Goal: Find specific page/section: Find specific page/section

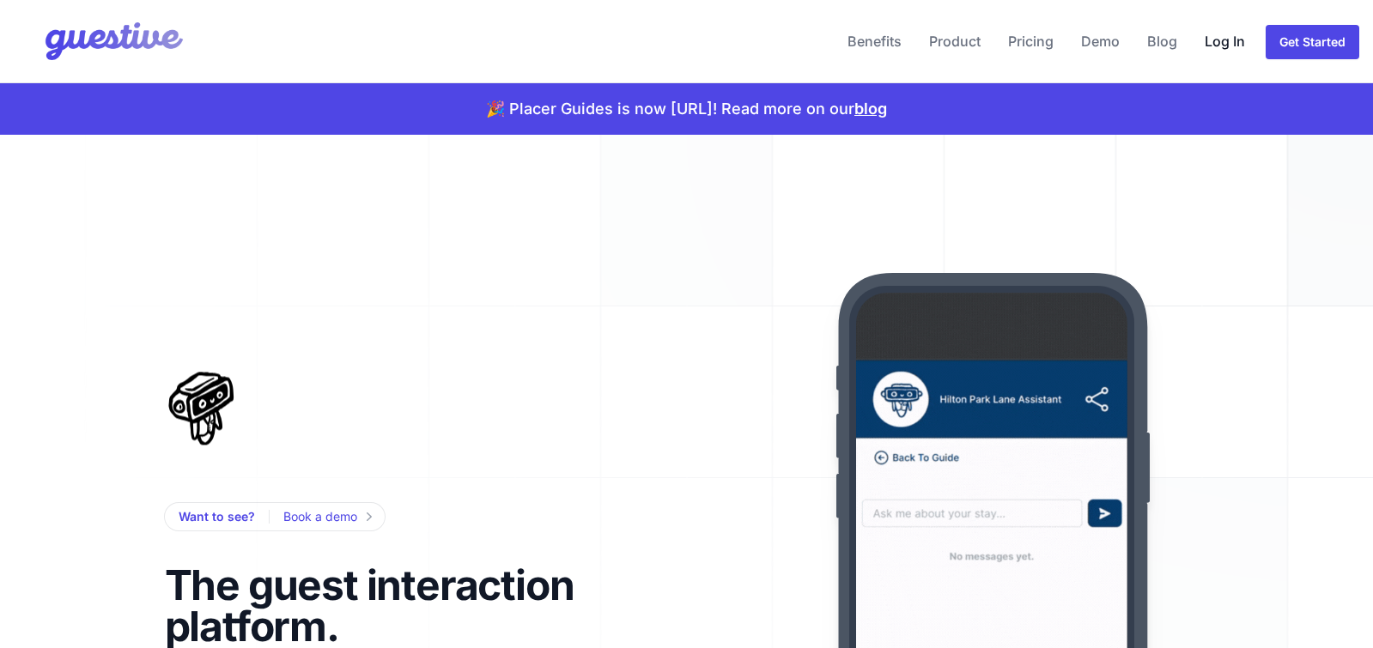
click at [1222, 36] on link "Log In" at bounding box center [1225, 41] width 54 height 41
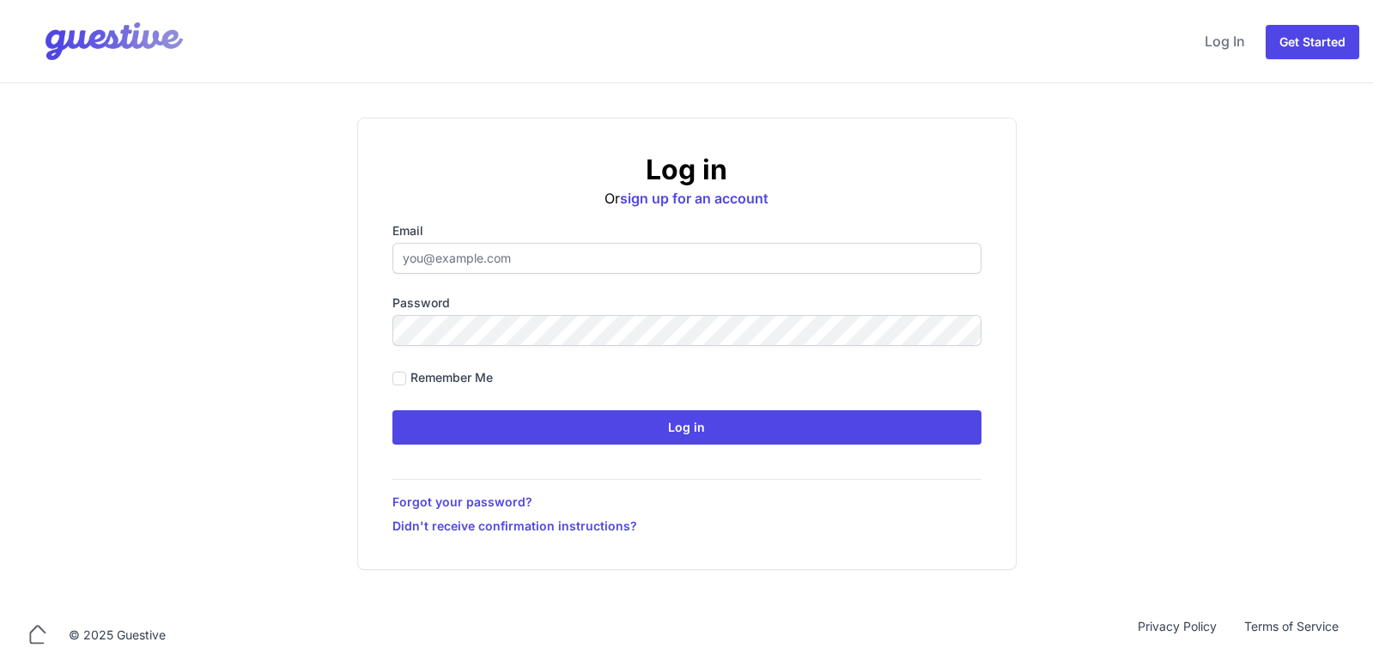
click at [570, 239] on label "Email" at bounding box center [686, 230] width 589 height 17
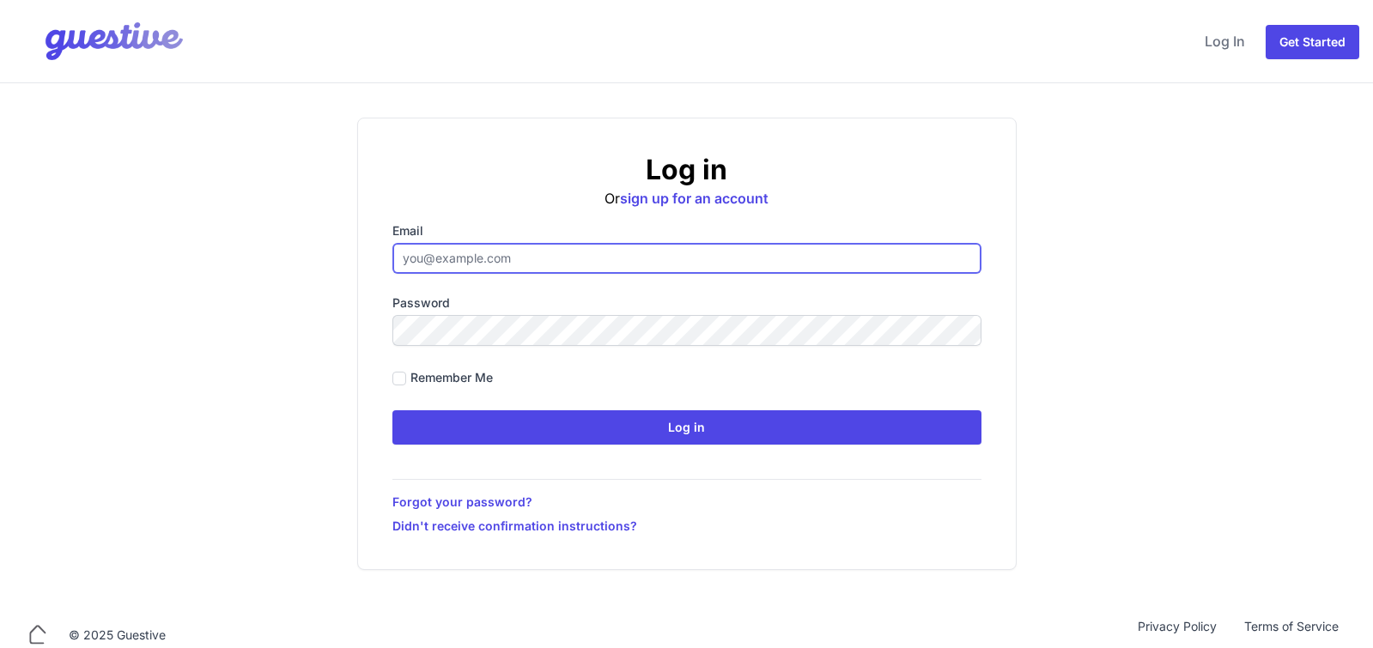
click at [570, 243] on input "Email" at bounding box center [686, 258] width 589 height 31
click at [568, 249] on input "Email" at bounding box center [686, 258] width 589 height 31
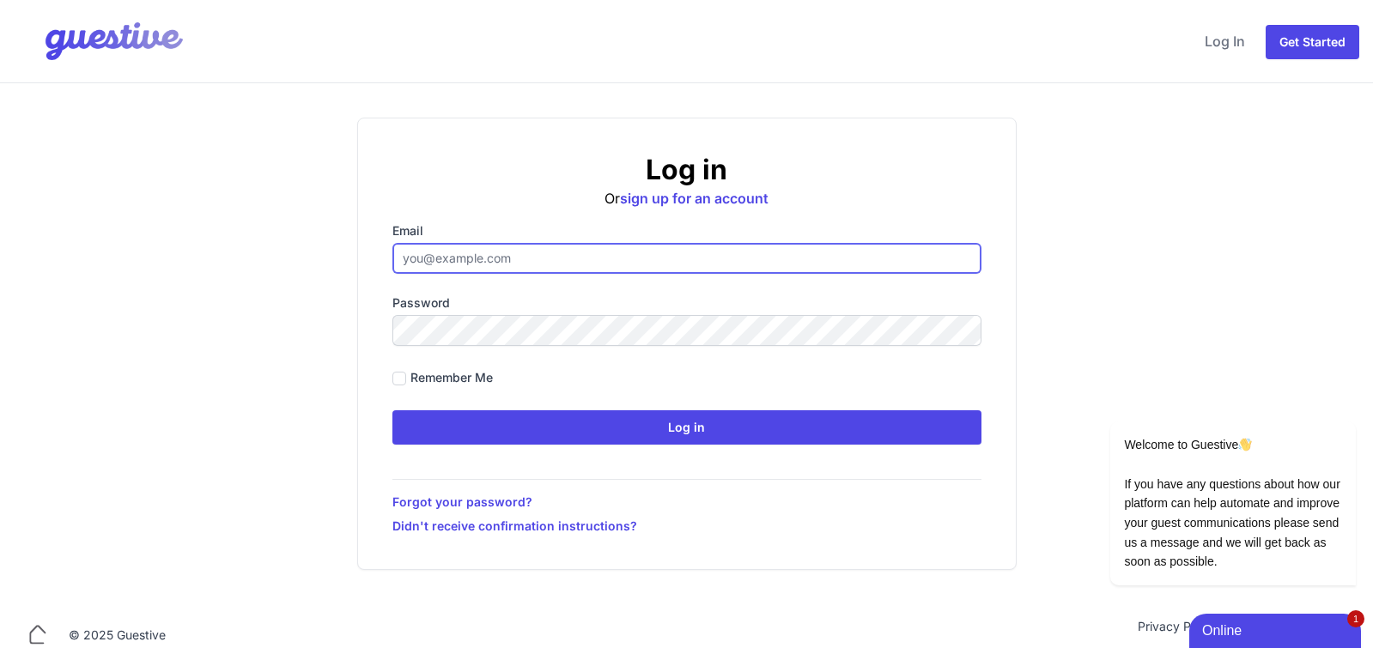
paste input "[EMAIL_ADDRESS][DOMAIN_NAME]"
type input "[EMAIL_ADDRESS][DOMAIN_NAME]"
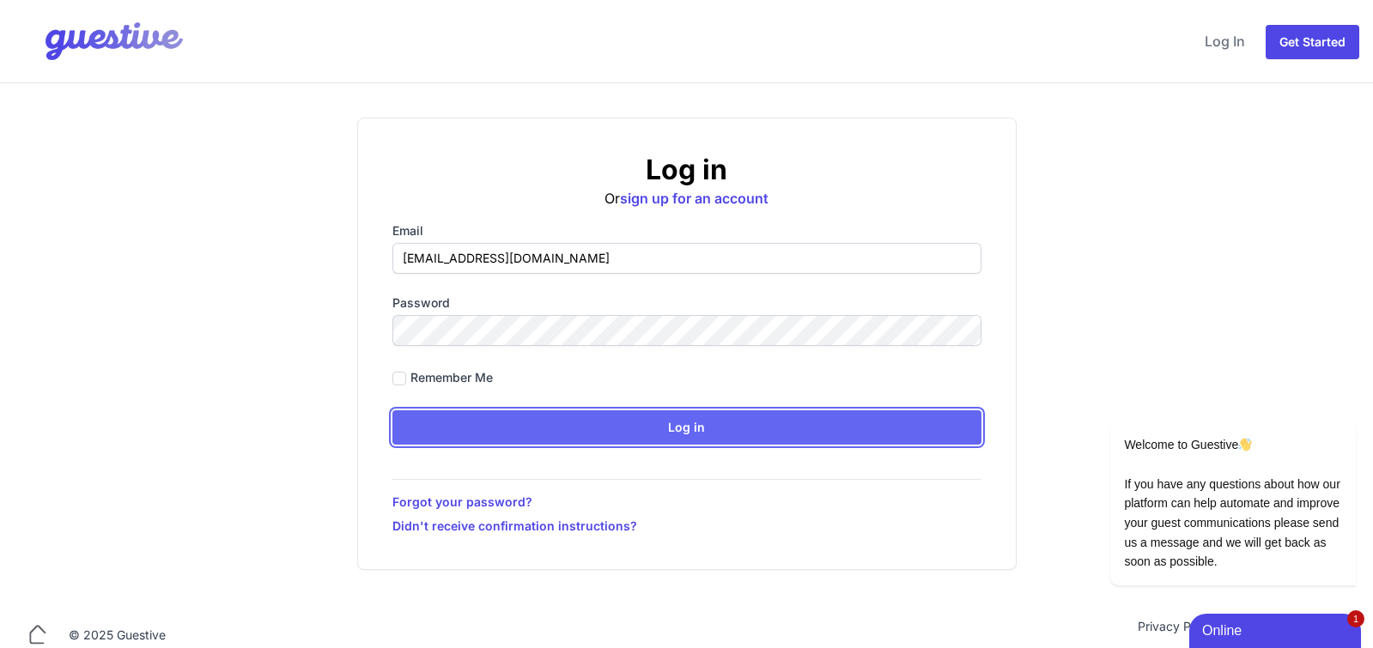
click at [659, 433] on input "Log in" at bounding box center [686, 427] width 589 height 34
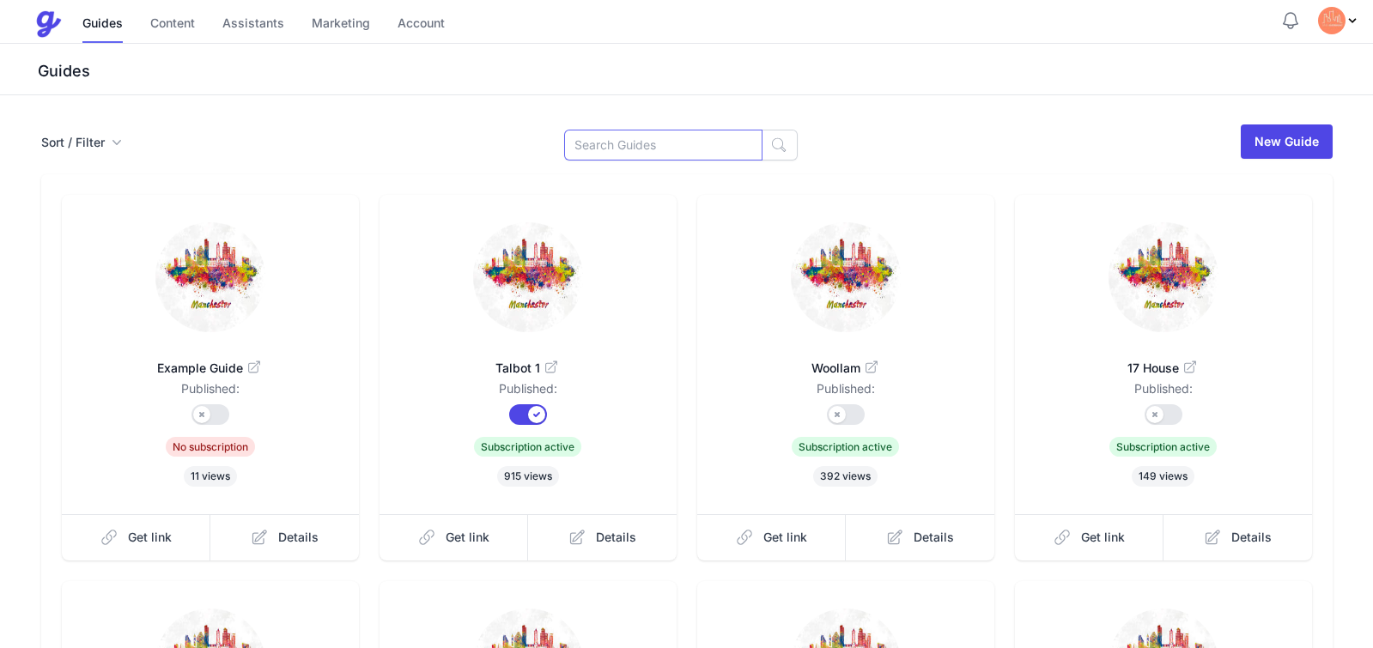
click at [637, 143] on input at bounding box center [663, 145] width 198 height 31
paste input "Casa Jungle"
type input "Casa Jungle"
click at [770, 149] on icon "button" at bounding box center [778, 145] width 17 height 17
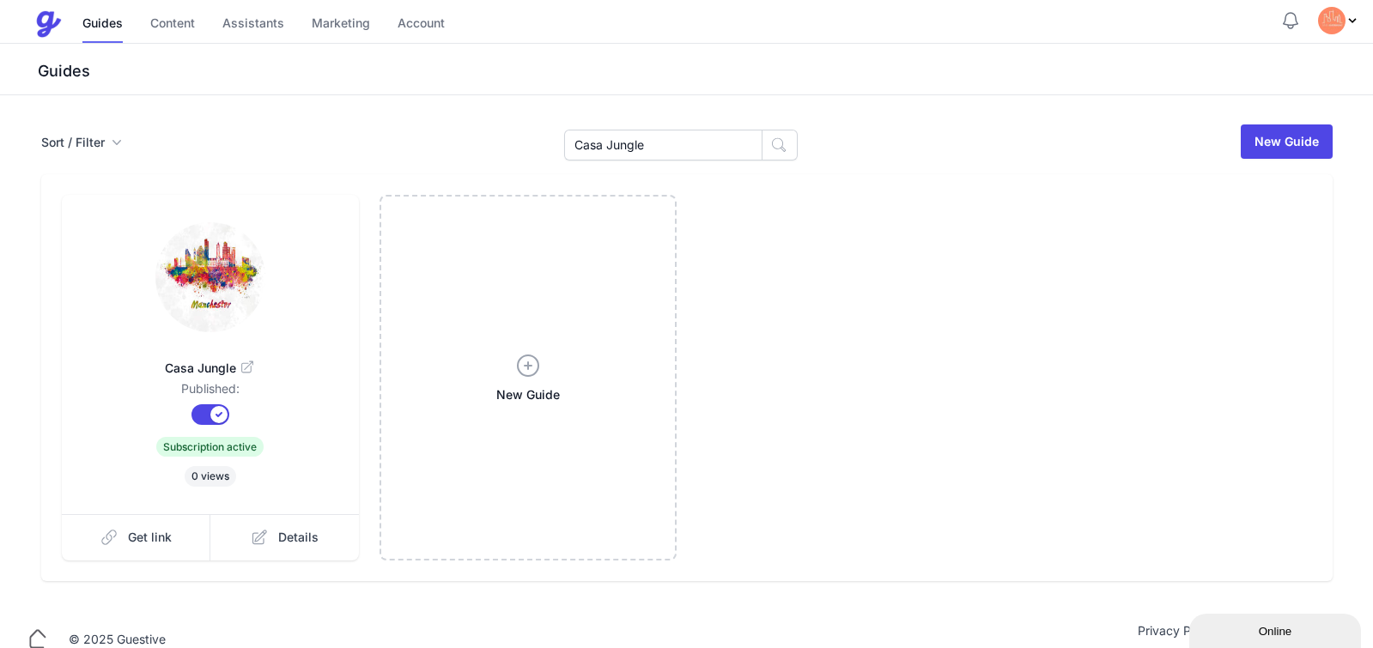
click at [246, 372] on icon at bounding box center [246, 366] width 11 height 11
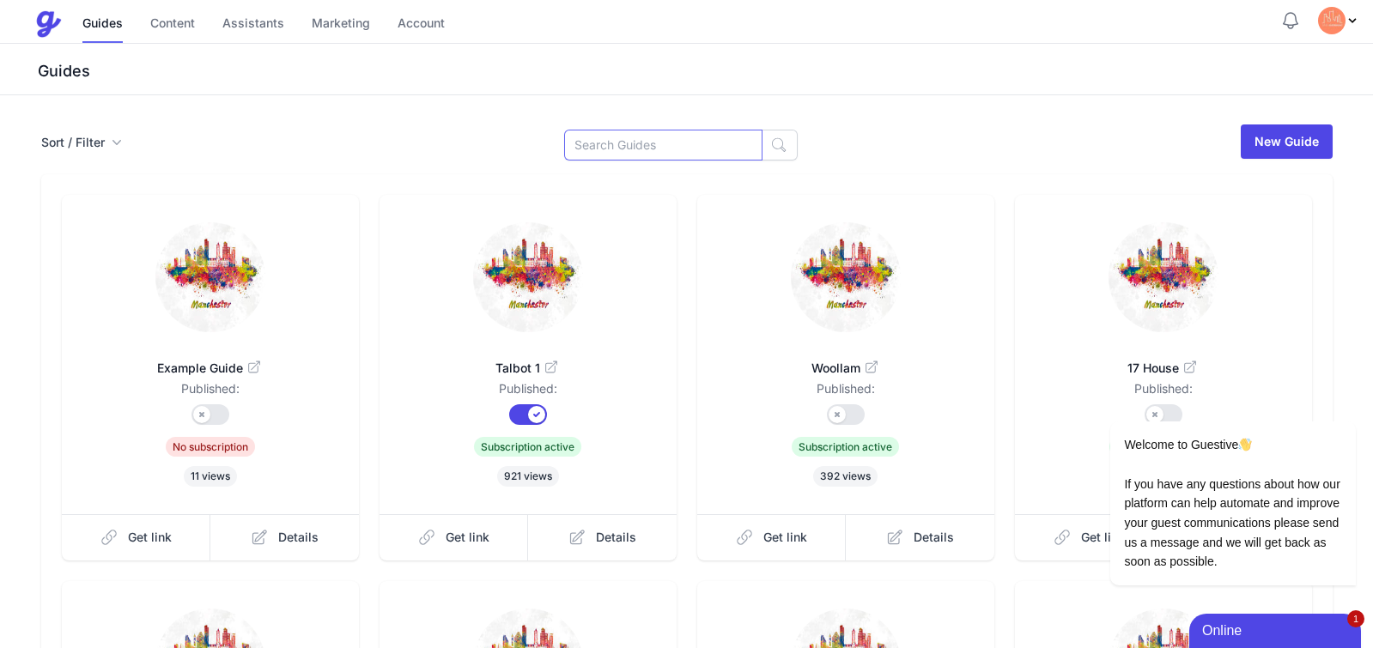
click at [677, 131] on input at bounding box center [663, 145] width 198 height 31
click at [662, 138] on input at bounding box center [663, 145] width 198 height 31
paste input "Council"
type input "Council"
click at [769, 140] on button "button" at bounding box center [780, 145] width 36 height 31
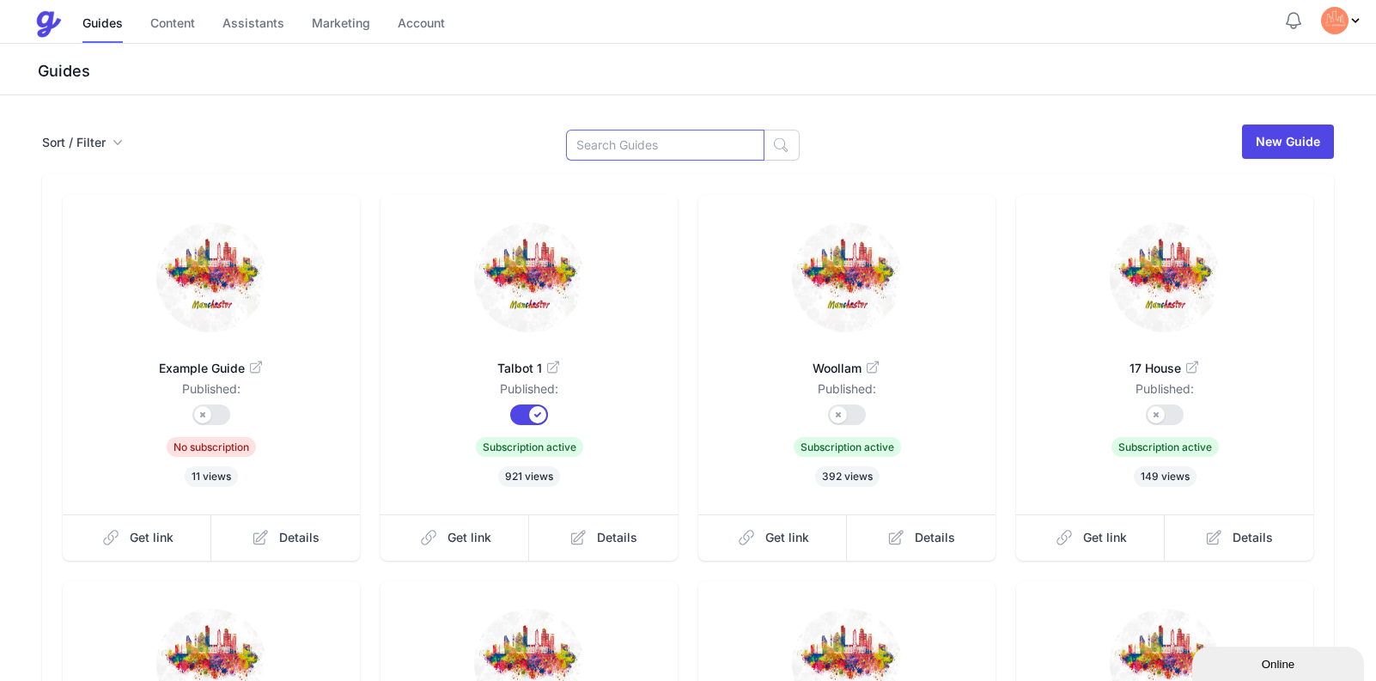
click at [726, 147] on input at bounding box center [665, 145] width 198 height 31
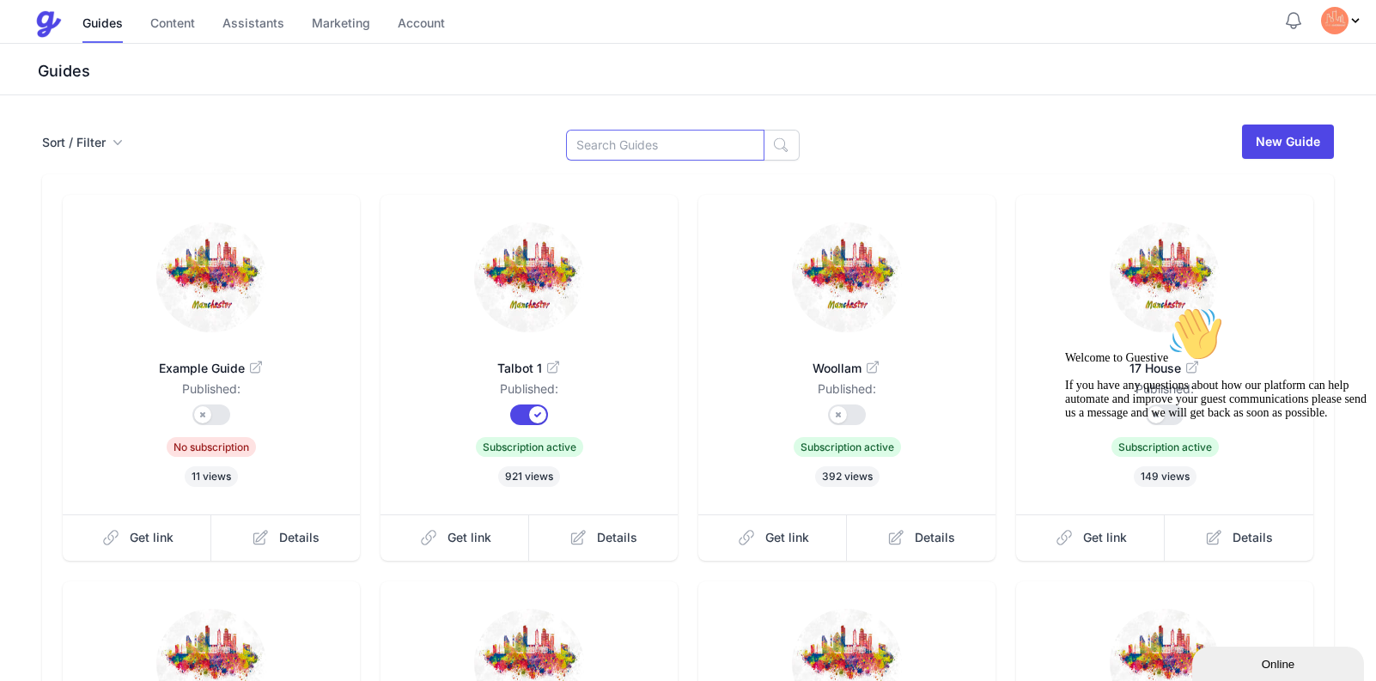
click at [638, 149] on input at bounding box center [665, 145] width 198 height 31
paste input "Icon"
type input "Icon"
click at [772, 147] on icon "button" at bounding box center [780, 145] width 17 height 17
